Goal: Complete application form: Complete application form

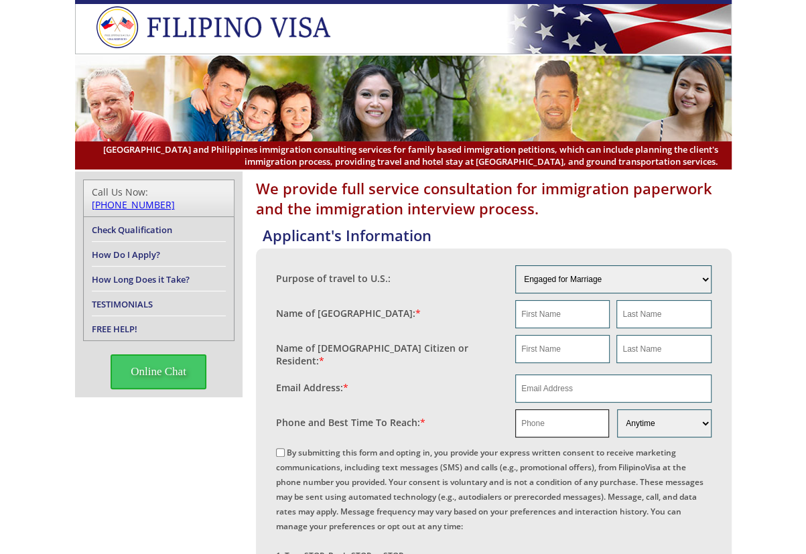
click at [543, 419] on input "text" at bounding box center [562, 423] width 94 height 28
paste input "6824299484"
type input "6824299484"
click at [546, 389] on input "email" at bounding box center [613, 388] width 196 height 28
click at [521, 384] on input "bmarathonrace1@yahoo.com" at bounding box center [613, 388] width 196 height 28
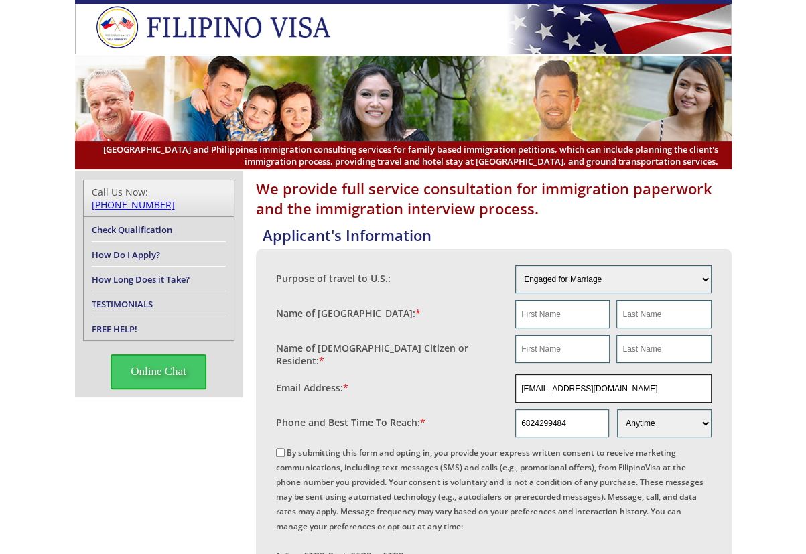
click at [526, 388] on input "bmarathonrace1@yahoo.com" at bounding box center [613, 388] width 196 height 28
click at [540, 381] on input "bmarathonrace1@yahoo.com" at bounding box center [613, 388] width 196 height 28
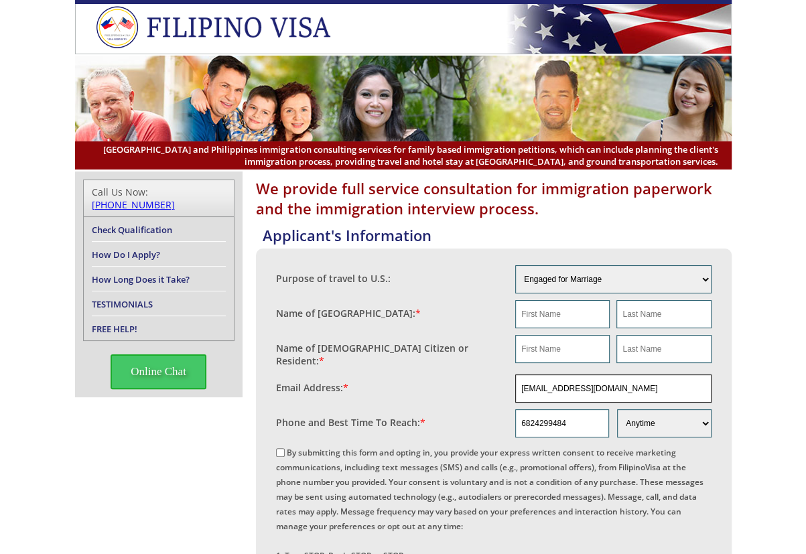
click at [540, 381] on input "bmarathonrace1@yahoo.com" at bounding box center [613, 388] width 196 height 28
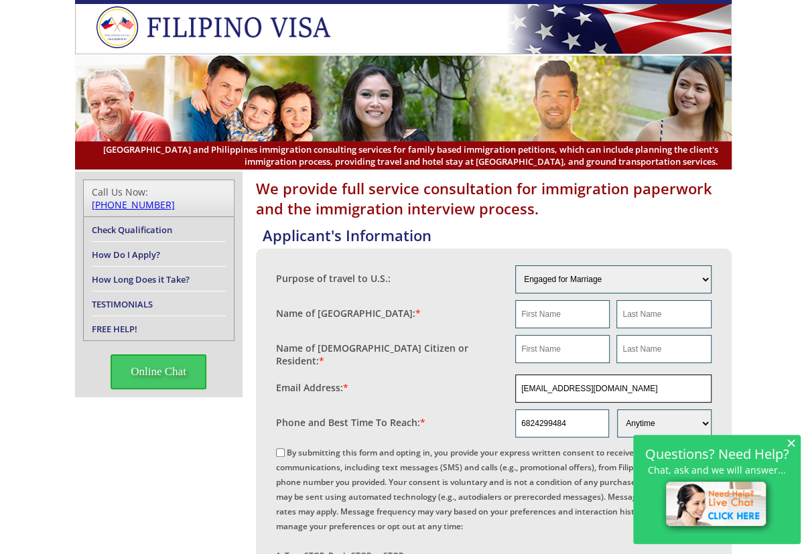
type input "bmarathonrace1@yahoo.com"
paste input "Robert"
click at [589, 322] on input "Robert" at bounding box center [562, 314] width 94 height 28
type input "Robert"
click at [794, 441] on span "×" at bounding box center [790, 442] width 9 height 11
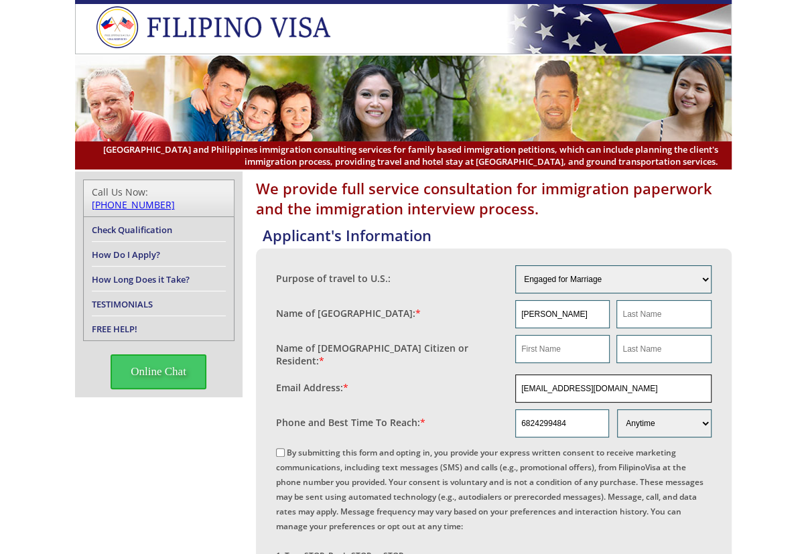
click at [524, 388] on input "bmarathonrace1@yahoo.com" at bounding box center [613, 388] width 196 height 28
click at [659, 383] on input "bemarathonrace1@yahoo.com" at bounding box center [613, 388] width 196 height 28
type input "bemarathonrace1@yahoo.com"
click at [648, 319] on input "text" at bounding box center [663, 314] width 94 height 28
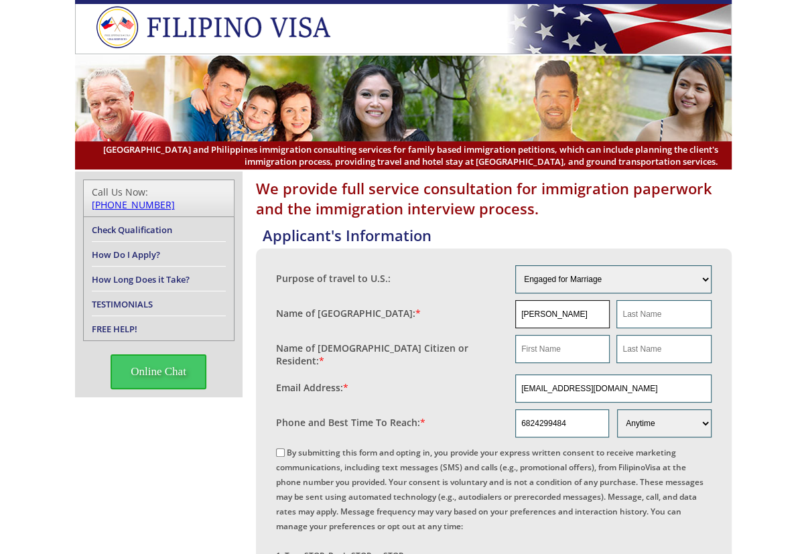
click at [589, 313] on input "Robert" at bounding box center [562, 314] width 94 height 28
type input "Roberto"
click at [664, 323] on input "text" at bounding box center [663, 314] width 94 height 28
click at [659, 321] on input "text" at bounding box center [663, 314] width 94 height 28
click at [626, 315] on input "Barclay" at bounding box center [663, 314] width 94 height 28
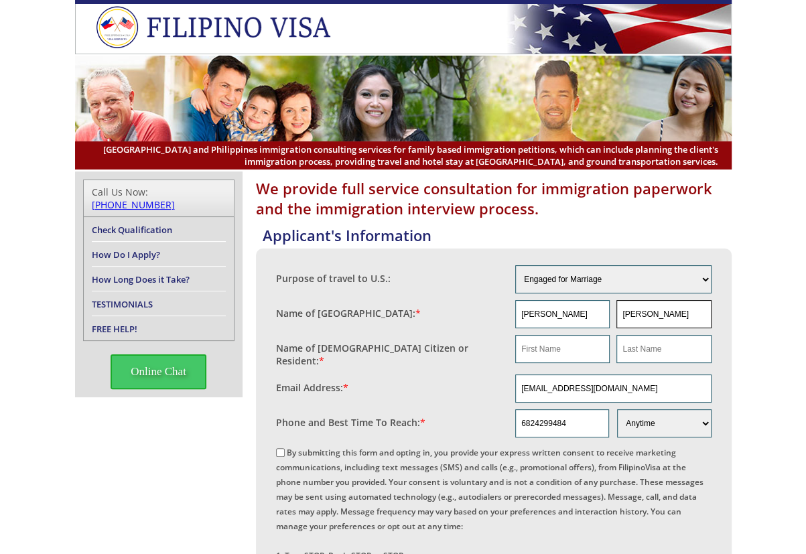
click at [626, 315] on input "Barclay" at bounding box center [663, 314] width 94 height 28
type input "Barclay"
click at [558, 393] on input "bemarathonrace1@yahoo.com" at bounding box center [613, 388] width 196 height 28
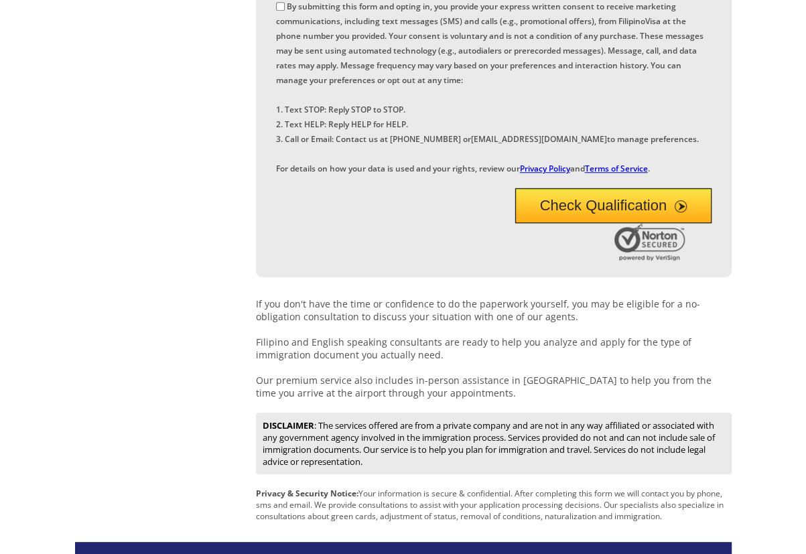
click at [601, 223] on button "Check Qualification" at bounding box center [613, 205] width 196 height 35
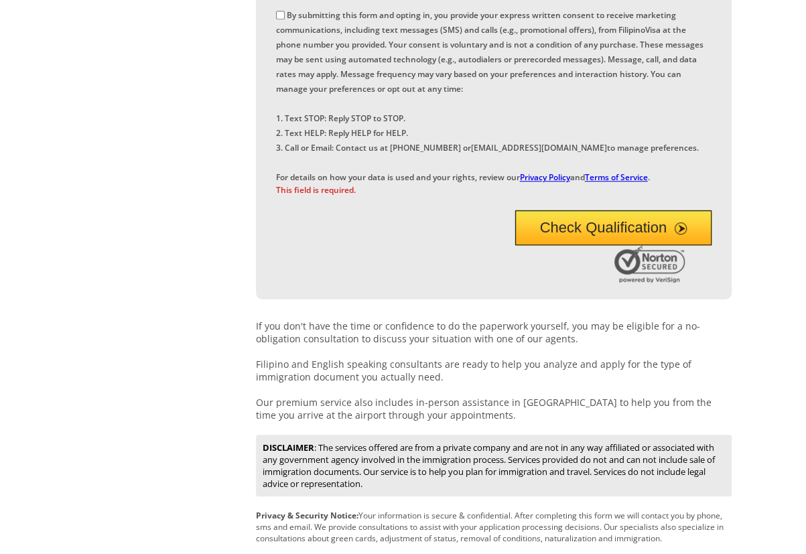
scroll to position [70, 0]
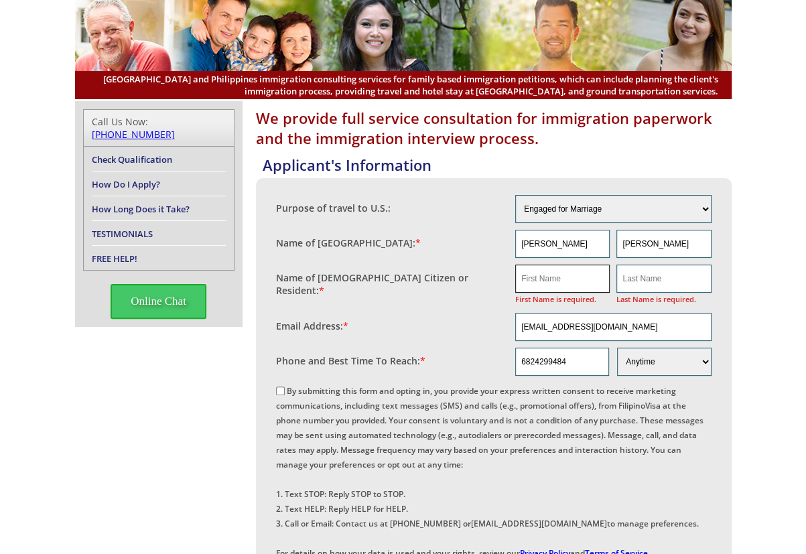
drag, startPoint x: 547, startPoint y: 281, endPoint x: 593, endPoint y: 267, distance: 49.0
click at [548, 281] on input "text" at bounding box center [562, 279] width 94 height 28
paste input "Ayumi"
type input "Ayumi"
click at [668, 246] on input "Barclay" at bounding box center [663, 244] width 94 height 28
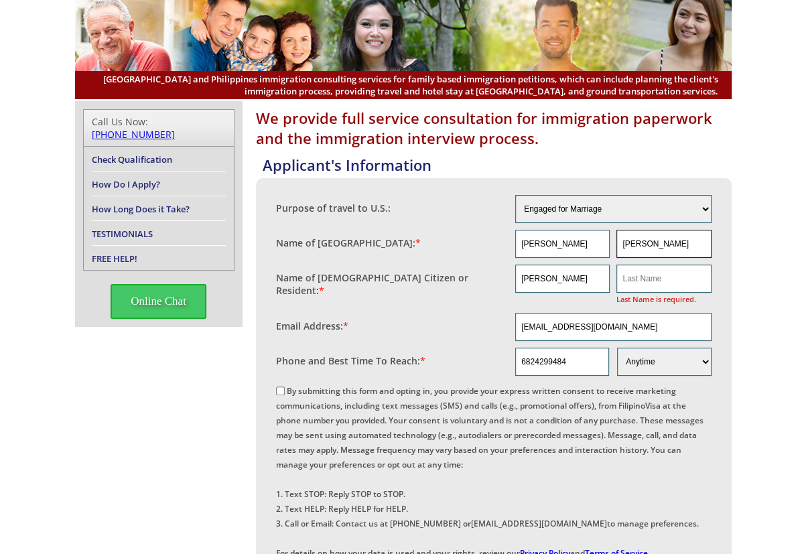
click at [668, 246] on input "Barclay" at bounding box center [663, 244] width 94 height 28
click at [662, 281] on input "text" at bounding box center [663, 279] width 94 height 28
paste input "Barclay"
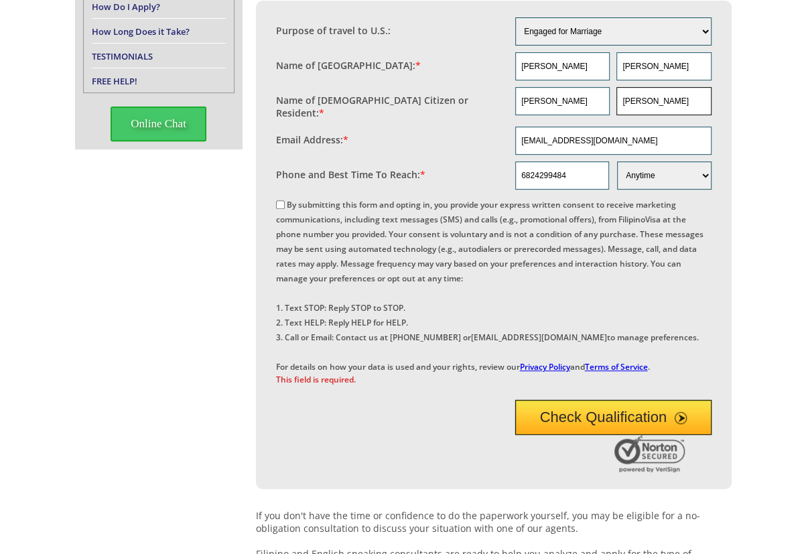
scroll to position [294, 0]
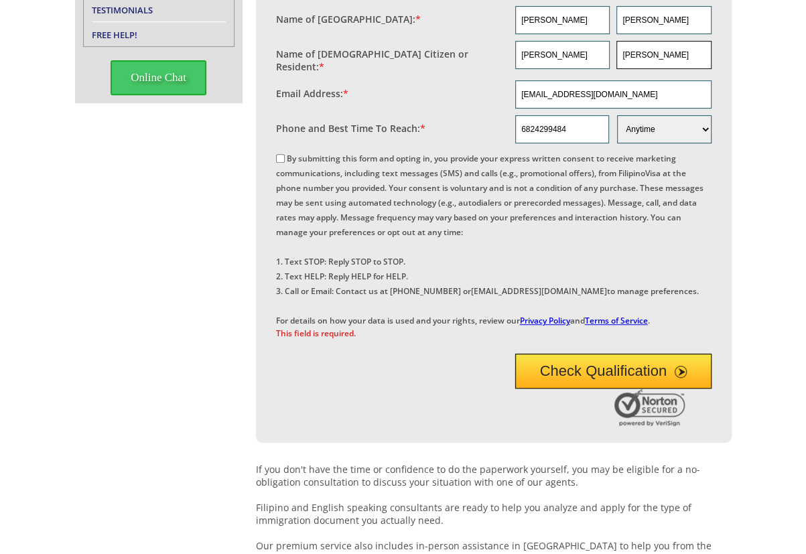
type input "Barclay"
click at [360, 160] on div "By submitting this form and opting in, you provide your express written consent…" at bounding box center [493, 245] width 435 height 190
click at [384, 155] on label "By submitting this form and opting in, you provide your express written consent…" at bounding box center [489, 239] width 427 height 173
click at [285, 155] on input "By submitting this form and opting in, you provide your express written consent…" at bounding box center [280, 158] width 9 height 9
checkbox input "true"
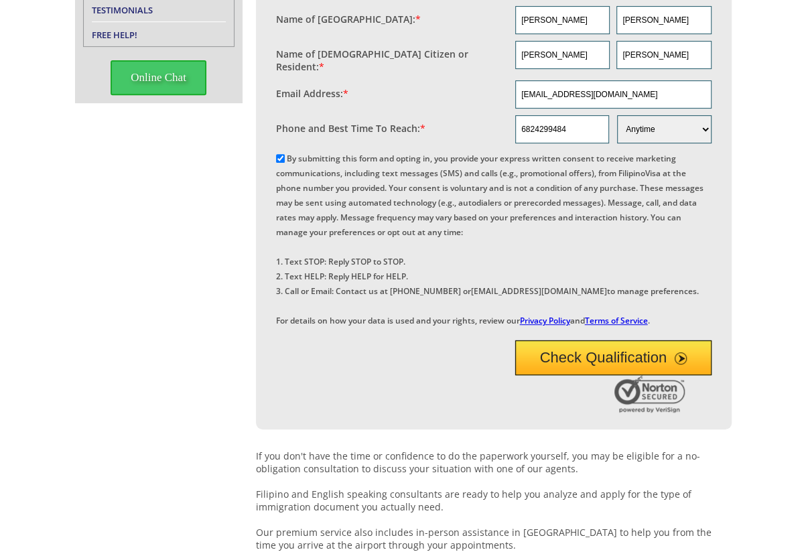
click at [563, 375] on button "Check Qualification" at bounding box center [613, 357] width 196 height 35
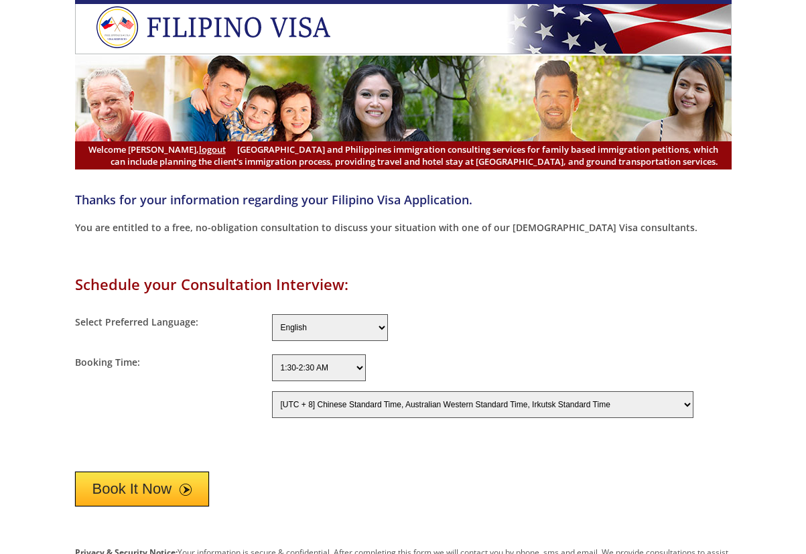
select select "-480"
click at [188, 488] on span "submit" at bounding box center [186, 490] width 12 height 12
